Goal: Information Seeking & Learning: Learn about a topic

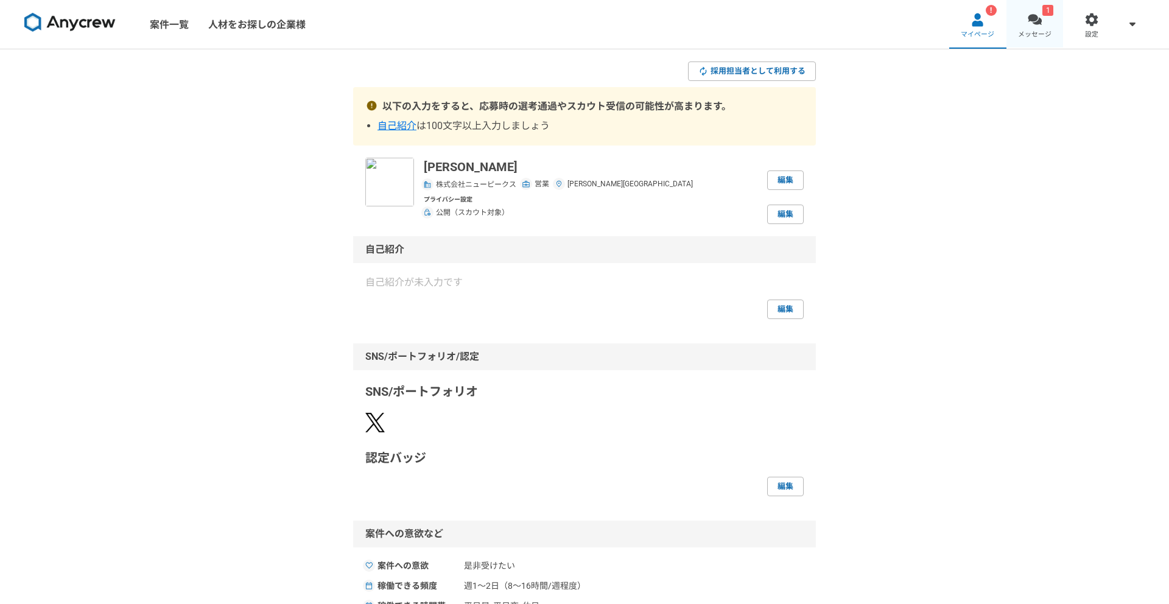
click at [1056, 25] on link "1 メッセージ" at bounding box center [1034, 24] width 57 height 49
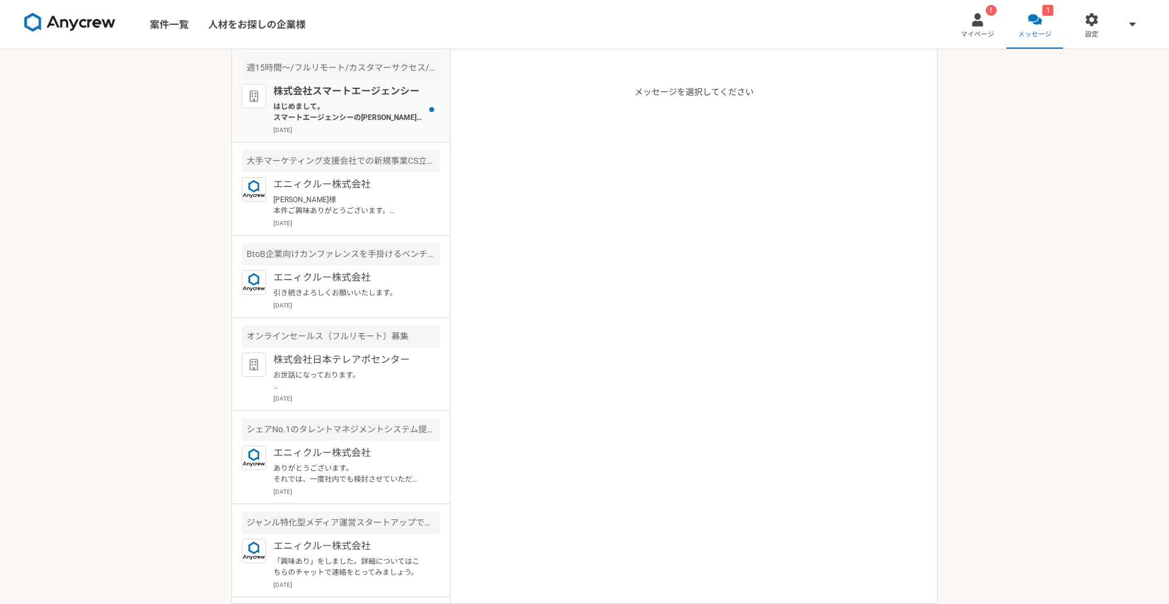
click at [359, 120] on p "はじめまして。 スマートエージェンシーの西銘と申します。 永尾様のプロフィールを拝見して、本案件でご活躍頂けるのではと思いご連絡を差し上げました。 案件ページ…" at bounding box center [348, 112] width 150 height 22
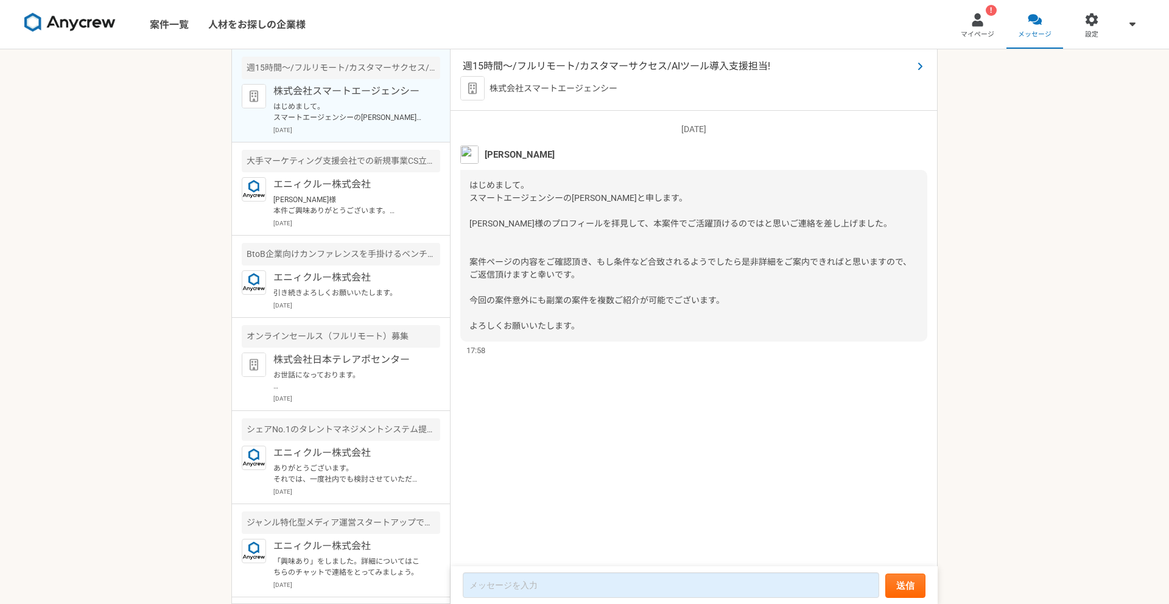
click at [594, 64] on span "週15時間〜/フルリモート/カスタマーサクセス/AIツール導入支援担当!" at bounding box center [688, 66] width 450 height 15
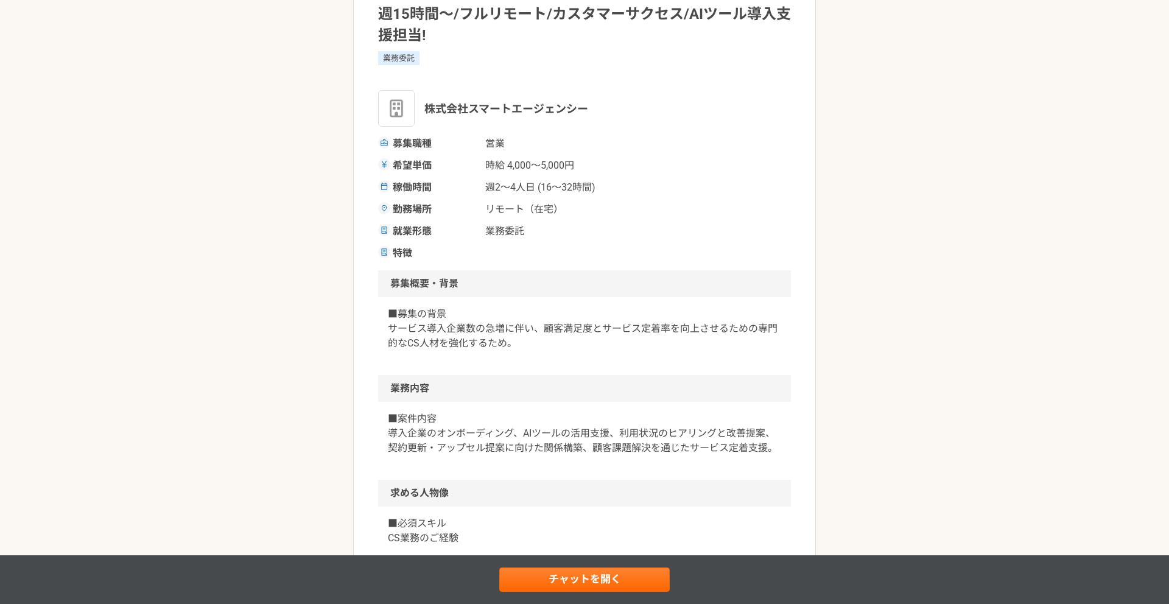
scroll to position [118, 0]
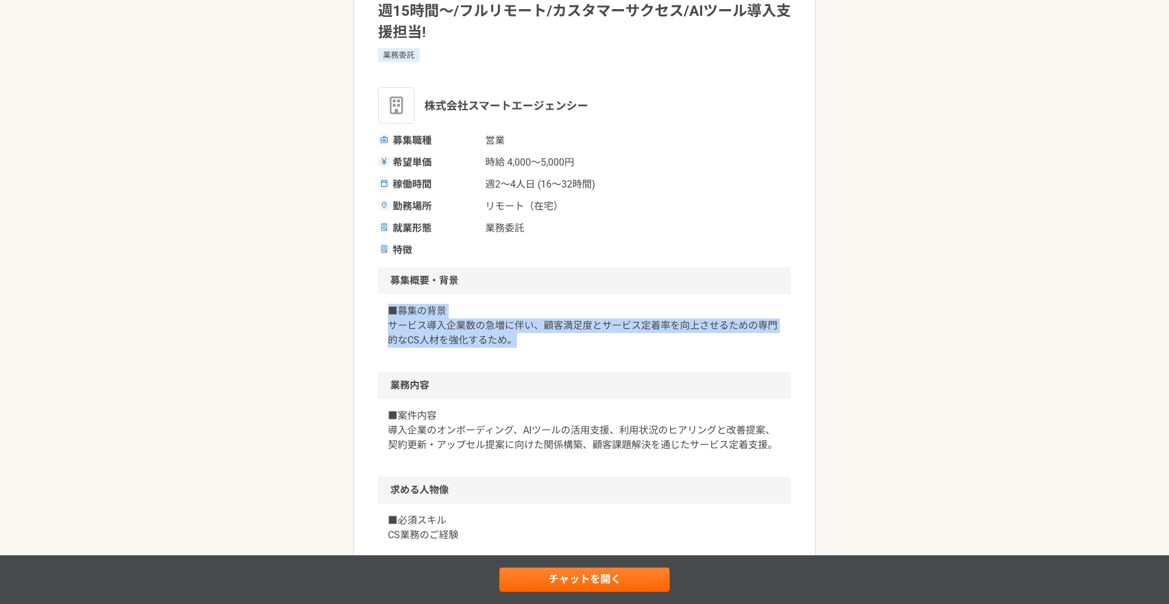
drag, startPoint x: 391, startPoint y: 308, endPoint x: 551, endPoint y: 340, distance: 163.2
click at [551, 340] on p "■募集の背景 サービス導入企業数の急増に伴い、顧客満足度とサービス定着率を向上させるための専門的なCS人材を強化するため。" at bounding box center [584, 326] width 393 height 44
drag, startPoint x: 551, startPoint y: 346, endPoint x: 379, endPoint y: 306, distance: 176.8
click at [379, 306] on div "■募集の背景 サービス導入企業数の急増に伴い、顧客満足度とサービス定着率を向上させるための専門的なCS人材を強化するため。" at bounding box center [584, 333] width 413 height 78
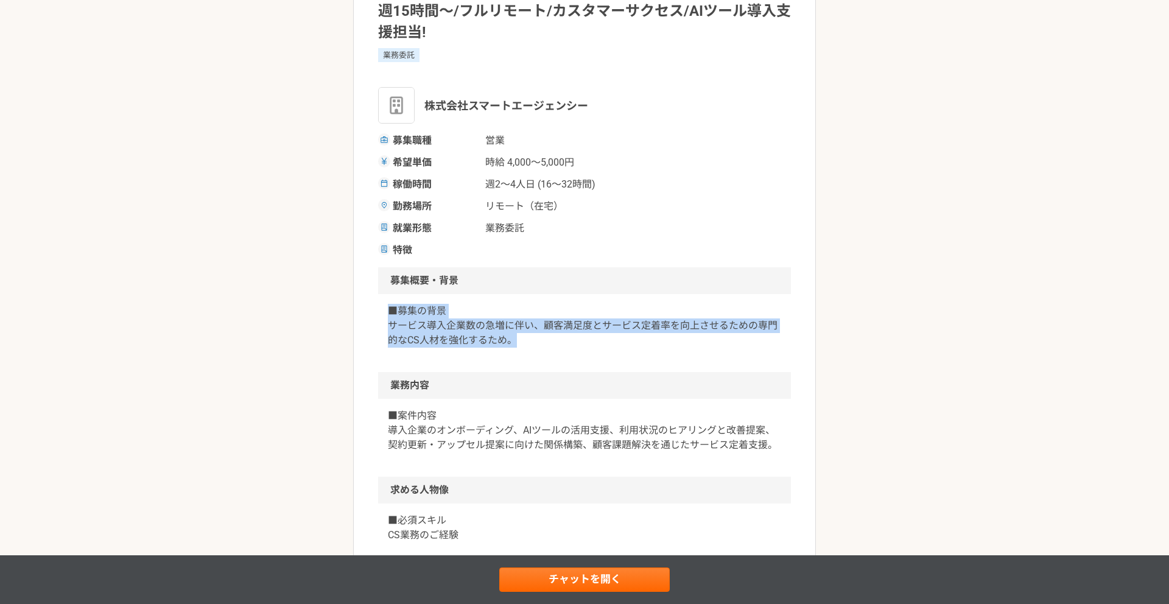
click at [379, 306] on div "■募集の背景 サービス導入企業数の急増に伴い、顧客満足度とサービス定着率を向上させるための専門的なCS人材を強化するため。" at bounding box center [584, 333] width 413 height 78
drag, startPoint x: 379, startPoint y: 306, endPoint x: 562, endPoint y: 337, distance: 185.8
click at [562, 337] on div "■募集の背景 サービス導入企業数の急増に伴い、顧客満足度とサービス定着率を向上させるための専門的なCS人材を強化するため。" at bounding box center [584, 333] width 413 height 78
click at [562, 337] on p "■募集の背景 サービス導入企業数の急増に伴い、顧客満足度とサービス定着率を向上させるための専門的なCS人材を強化するため。" at bounding box center [584, 326] width 393 height 44
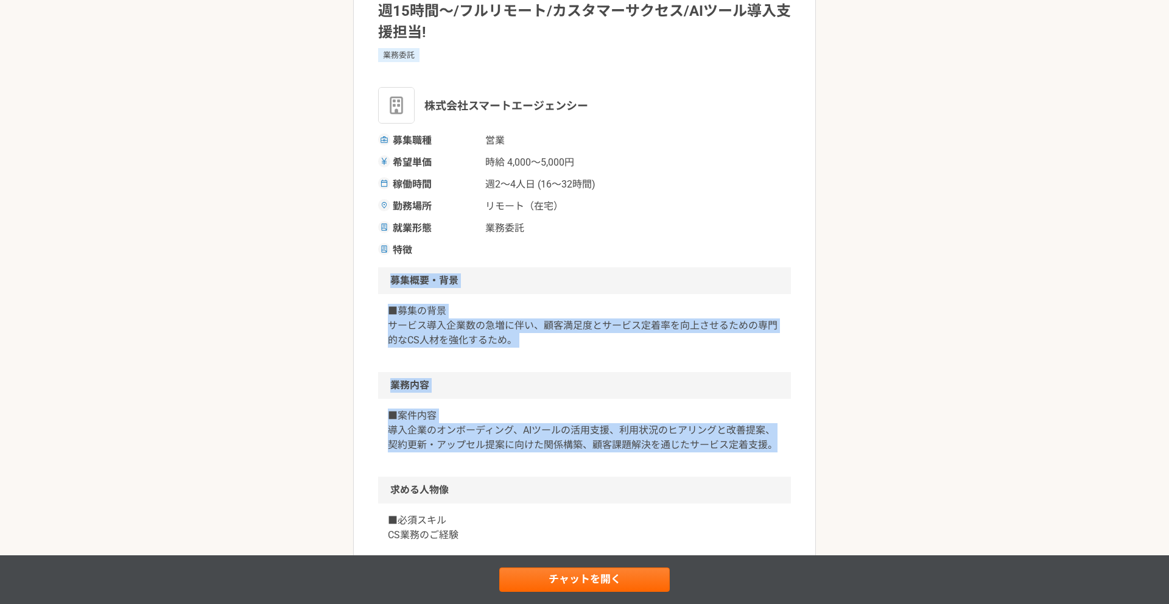
drag, startPoint x: 784, startPoint y: 442, endPoint x: 361, endPoint y: 286, distance: 451.2
click at [361, 286] on article "営業 週15時間〜/フルリモート/カスタマーサクセス/AIツール導入支援担当! 業務委託 株式会社スマートエージェンシー 募集職種 営業 希望単価 時給 4,…" at bounding box center [584, 513] width 463 height 1114
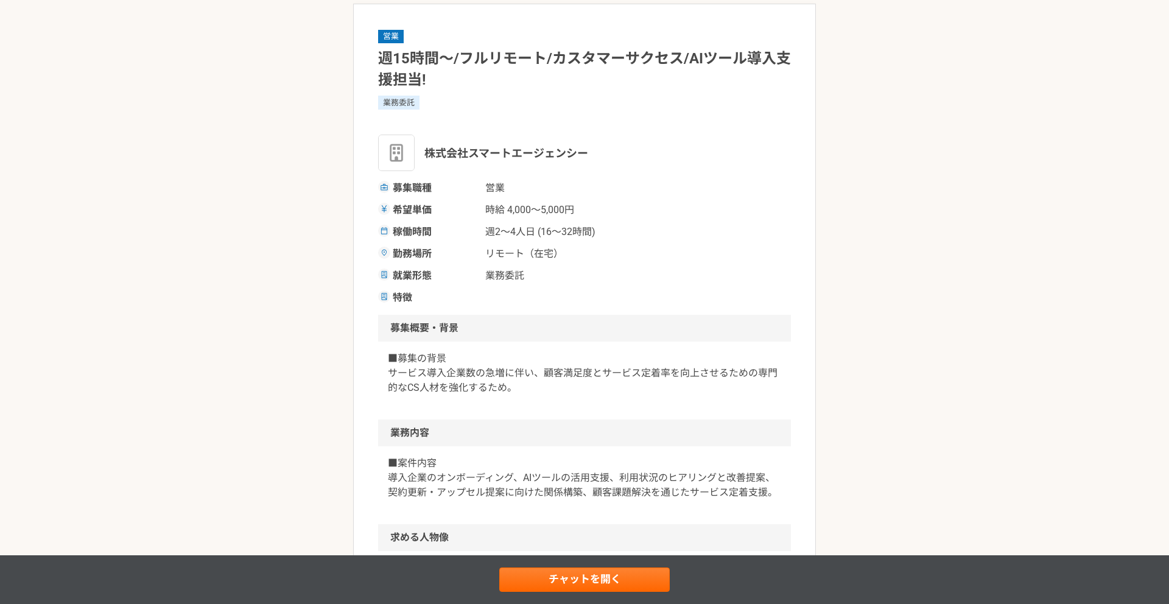
scroll to position [0, 0]
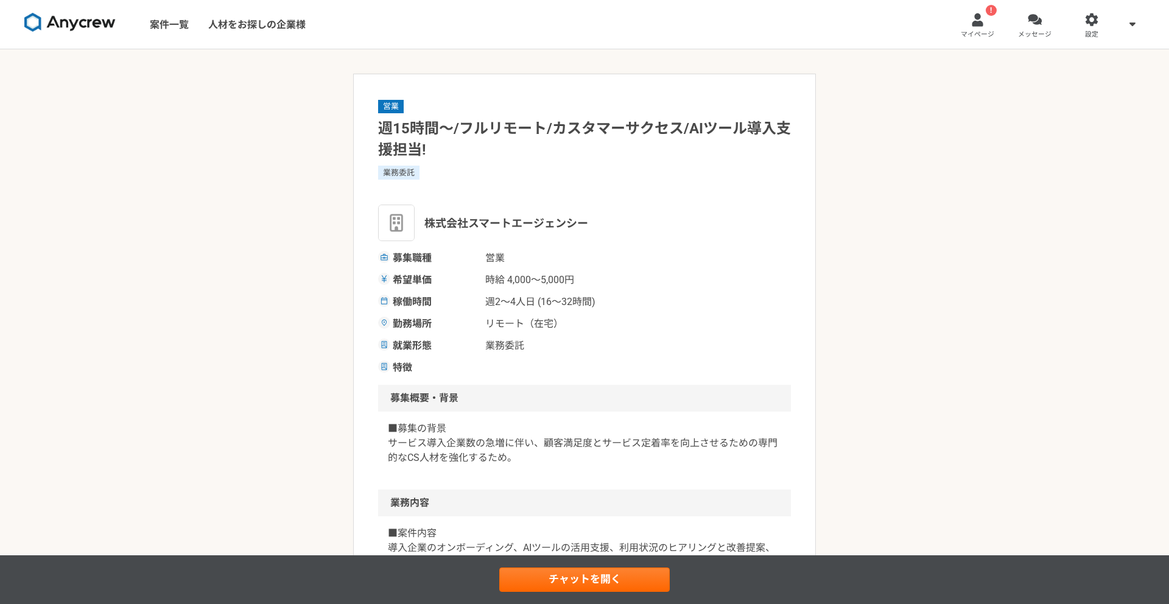
click at [1053, 21] on link "メッセージ" at bounding box center [1034, 24] width 57 height 49
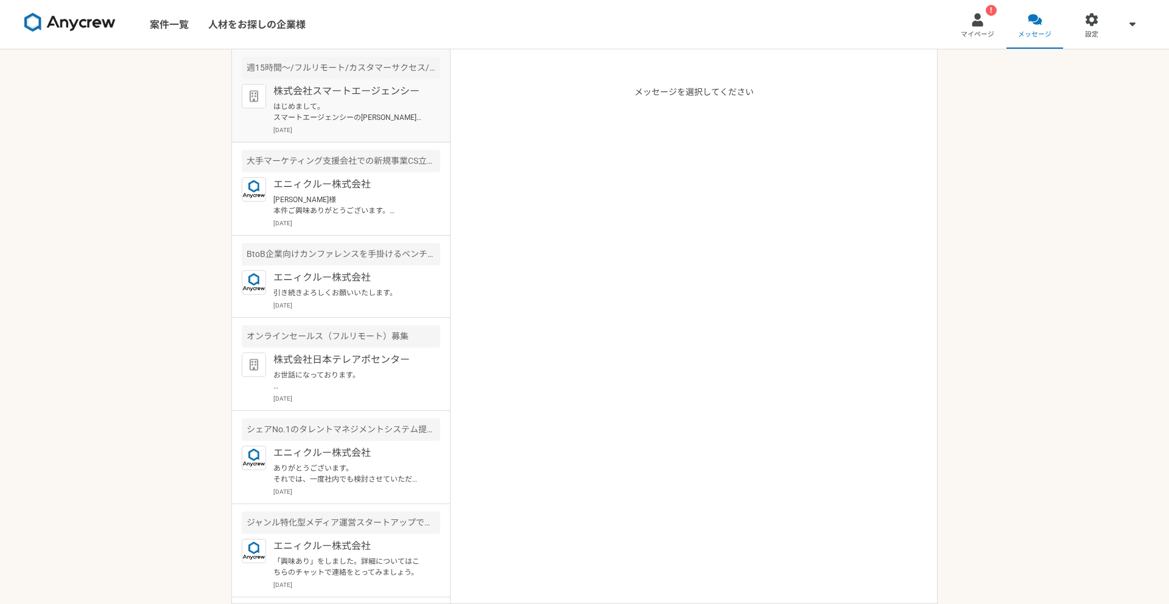
click at [373, 109] on p "はじめまして。 スマートエージェンシーの西銘と申します。 永尾様のプロフィールを拝見して、本案件でご活躍頂けるのではと思いご連絡を差し上げました。 案件ページ…" at bounding box center [348, 112] width 150 height 22
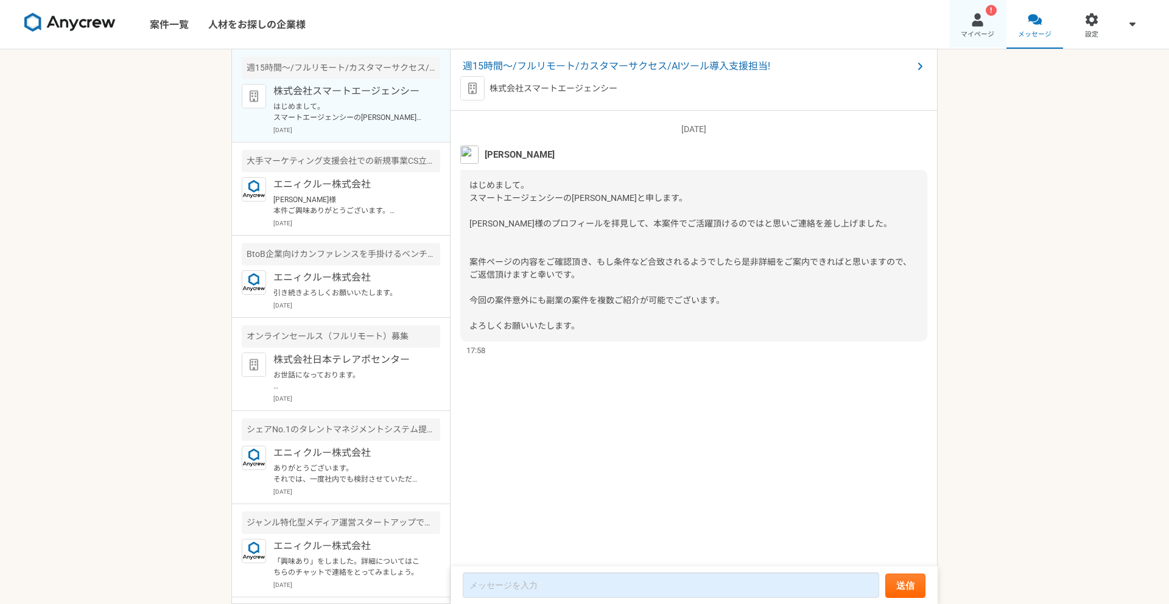
click at [983, 34] on span "マイページ" at bounding box center [977, 35] width 33 height 10
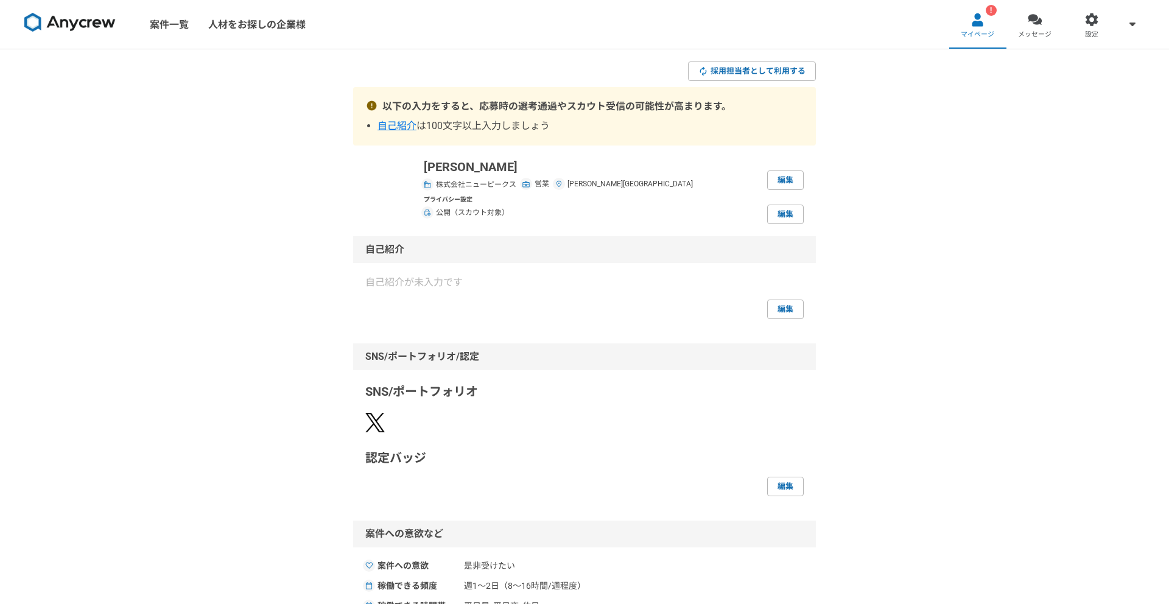
click at [68, 16] on img at bounding box center [69, 22] width 91 height 19
